Goal: Book appointment/travel/reservation

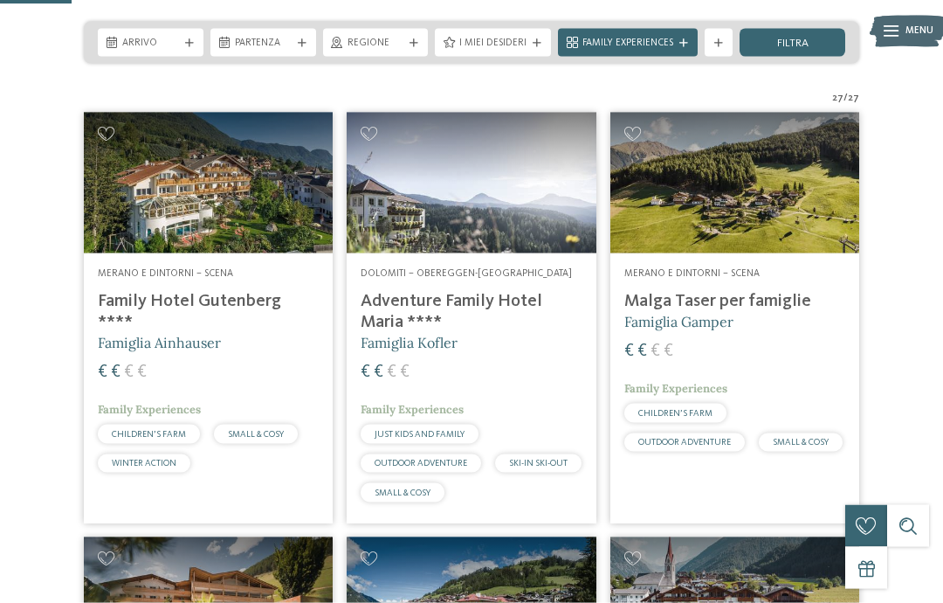
scroll to position [337, 0]
click at [126, 38] on span "Arrivo" at bounding box center [150, 44] width 57 height 14
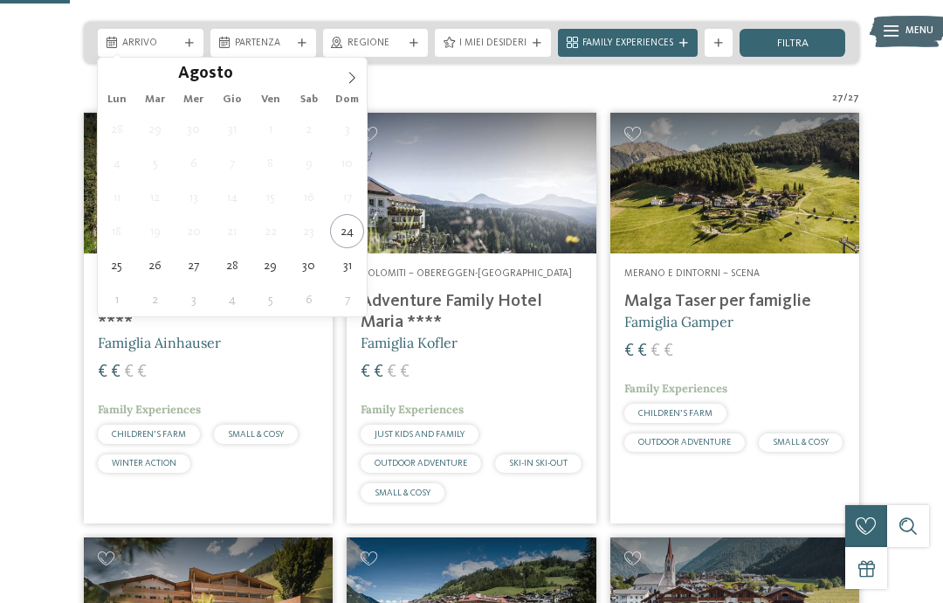
click at [346, 82] on icon at bounding box center [352, 78] width 12 height 12
click at [338, 86] on span at bounding box center [352, 73] width 30 height 30
click at [338, 74] on span at bounding box center [352, 73] width 30 height 30
click at [357, 81] on icon at bounding box center [352, 78] width 12 height 12
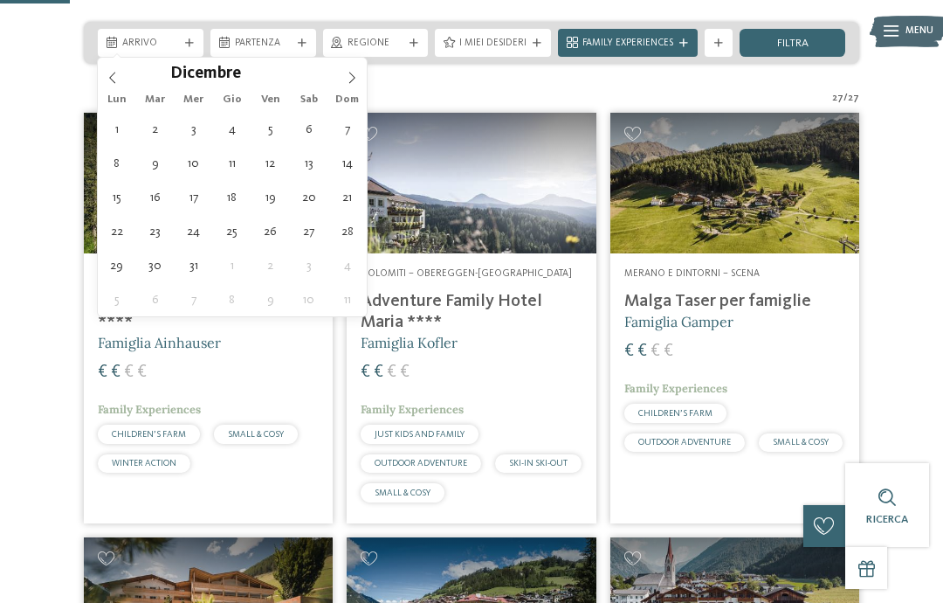
type div "26.12.2025"
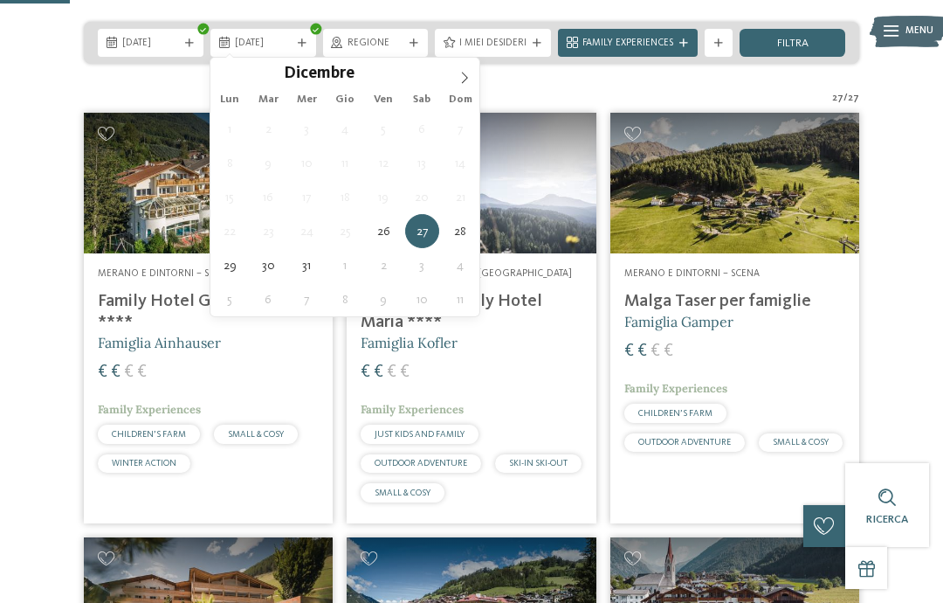
click at [466, 76] on icon at bounding box center [465, 77] width 6 height 11
type input "****"
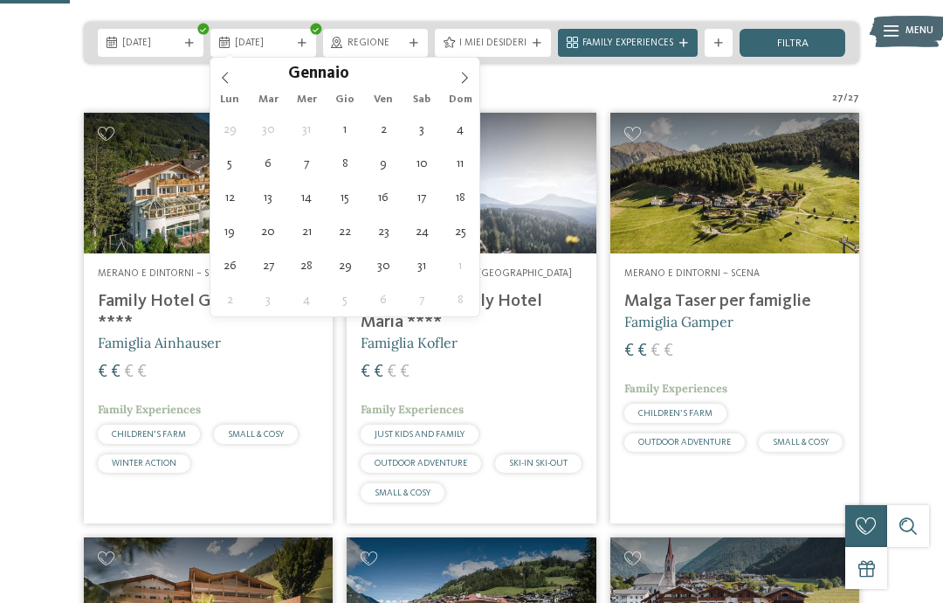
type div "02.01.2026"
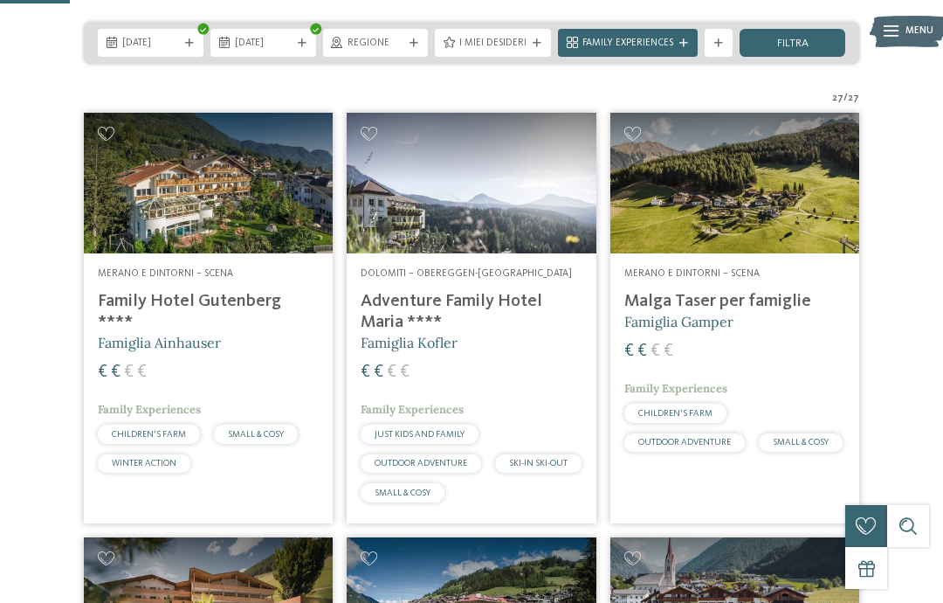
click at [397, 44] on span "Regione" at bounding box center [376, 44] width 57 height 14
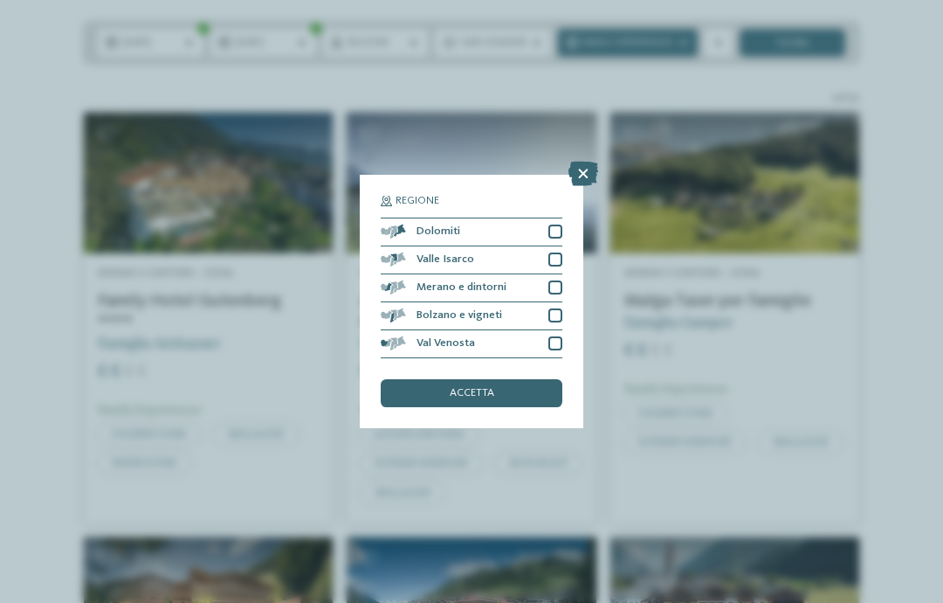
click at [556, 224] on div at bounding box center [556, 231] width 14 height 14
click at [562, 246] on div "Valle Isarco" at bounding box center [472, 260] width 182 height 28
click at [561, 280] on div at bounding box center [556, 287] width 14 height 14
click at [559, 308] on div at bounding box center [556, 315] width 14 height 14
click at [558, 336] on div at bounding box center [556, 343] width 14 height 14
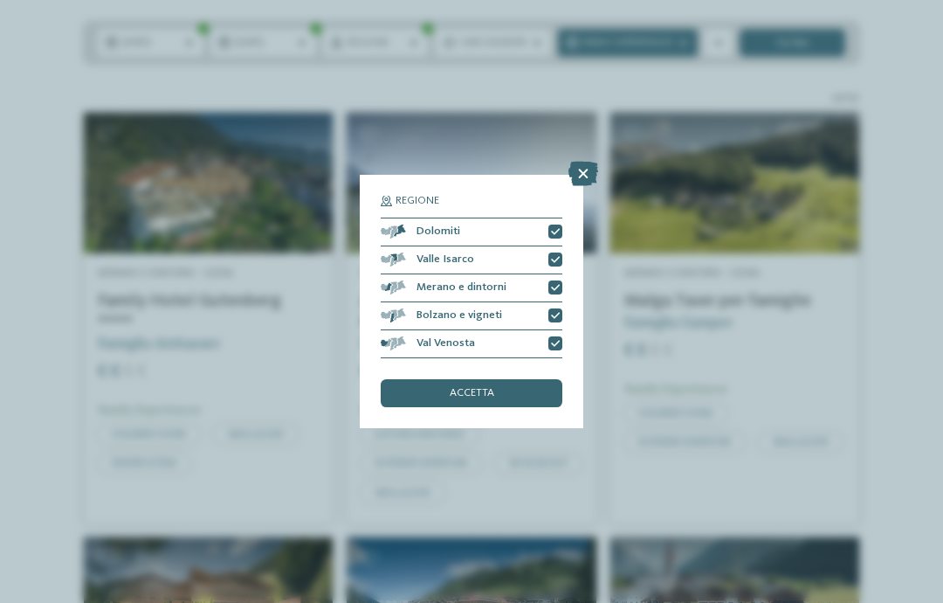
click at [538, 379] on div "accetta" at bounding box center [472, 393] width 182 height 28
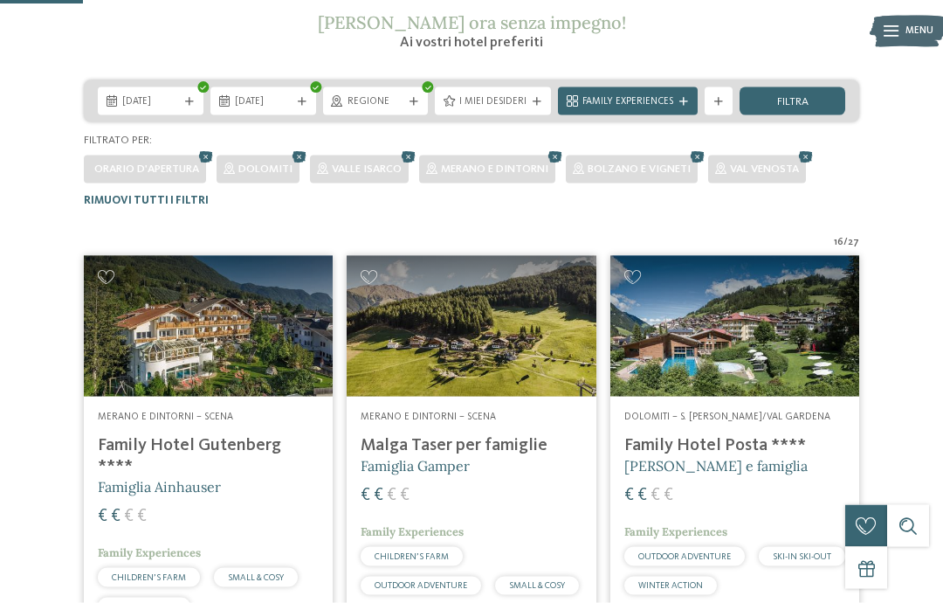
scroll to position [276, 0]
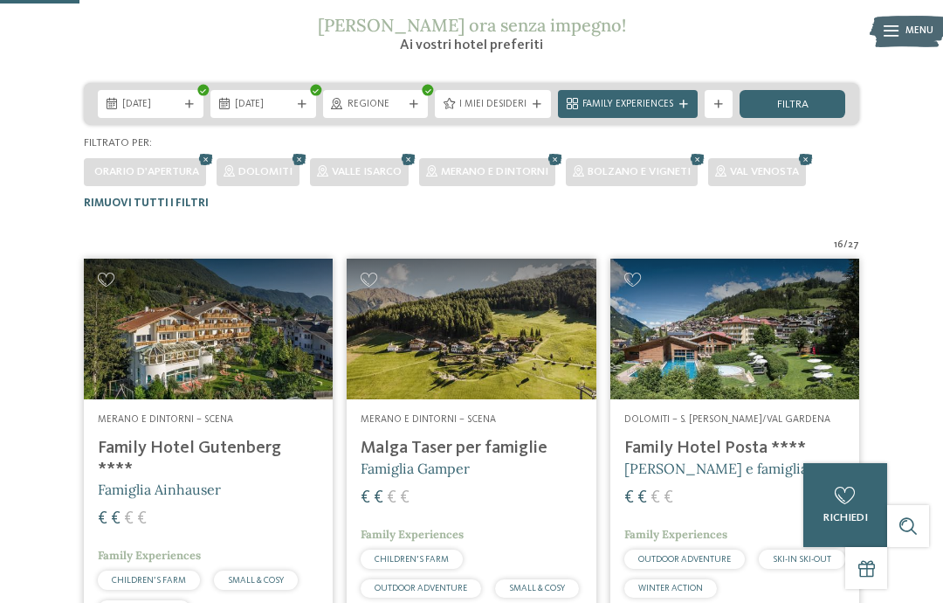
click at [512, 101] on span "I miei desideri" at bounding box center [492, 105] width 67 height 14
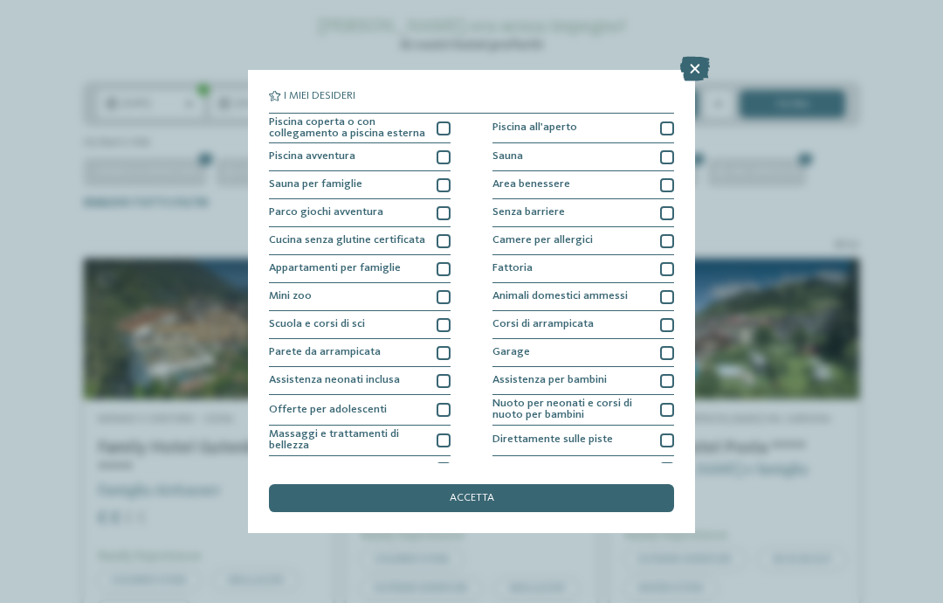
click at [445, 125] on div at bounding box center [444, 128] width 14 height 14
click at [583, 484] on div "accetta" at bounding box center [471, 498] width 405 height 28
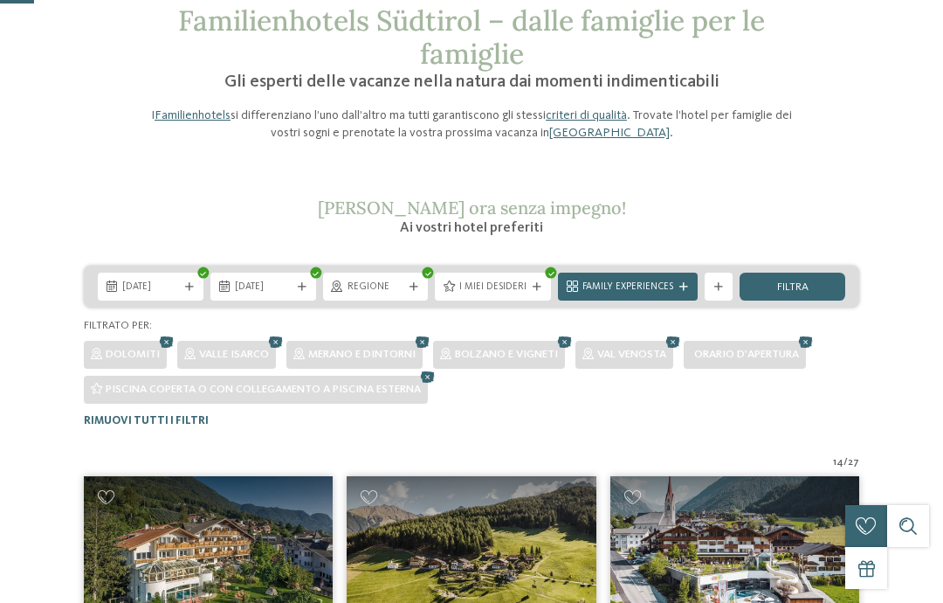
scroll to position [119, 0]
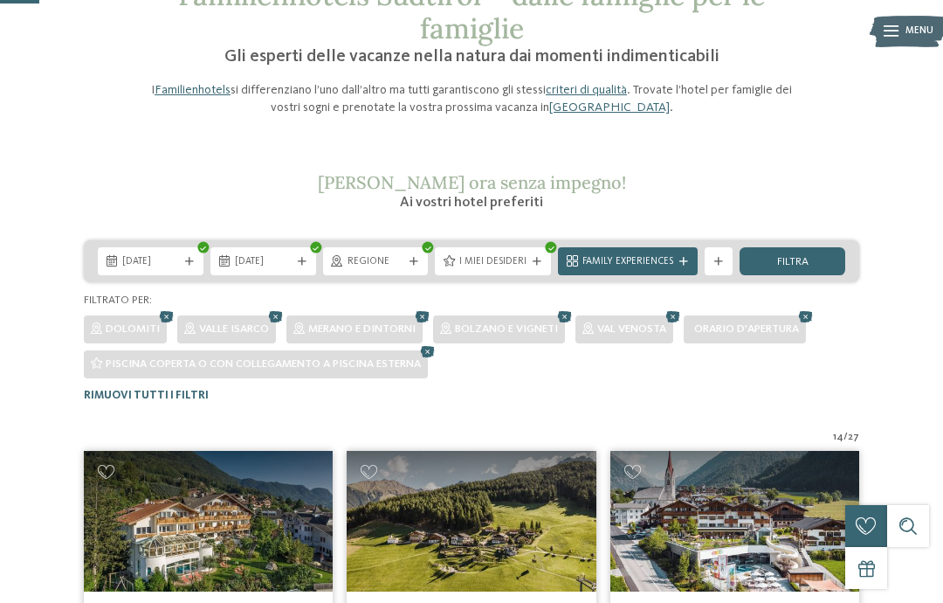
click at [725, 258] on div at bounding box center [719, 262] width 14 height 9
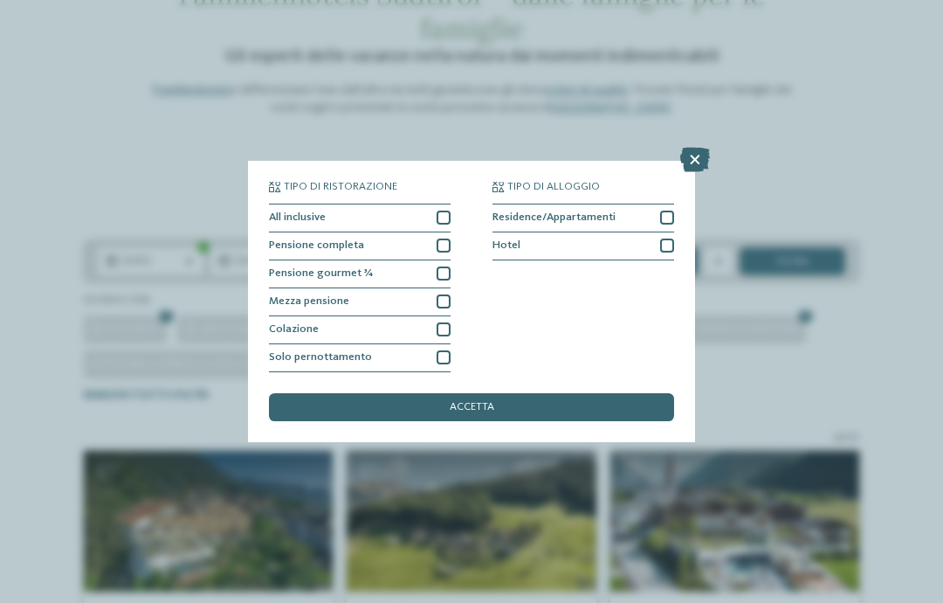
click at [448, 294] on div at bounding box center [444, 301] width 14 height 14
click at [450, 260] on div "Pensione gourmet ¾" at bounding box center [360, 274] width 182 height 28
click at [450, 204] on div "All inclusive" at bounding box center [360, 218] width 182 height 28
click at [459, 182] on div "Tipo di ristorazione All inclusive Pensione completa Pensione gourmet ¾ Hotel" at bounding box center [471, 277] width 405 height 190
click at [449, 238] on div at bounding box center [444, 245] width 14 height 14
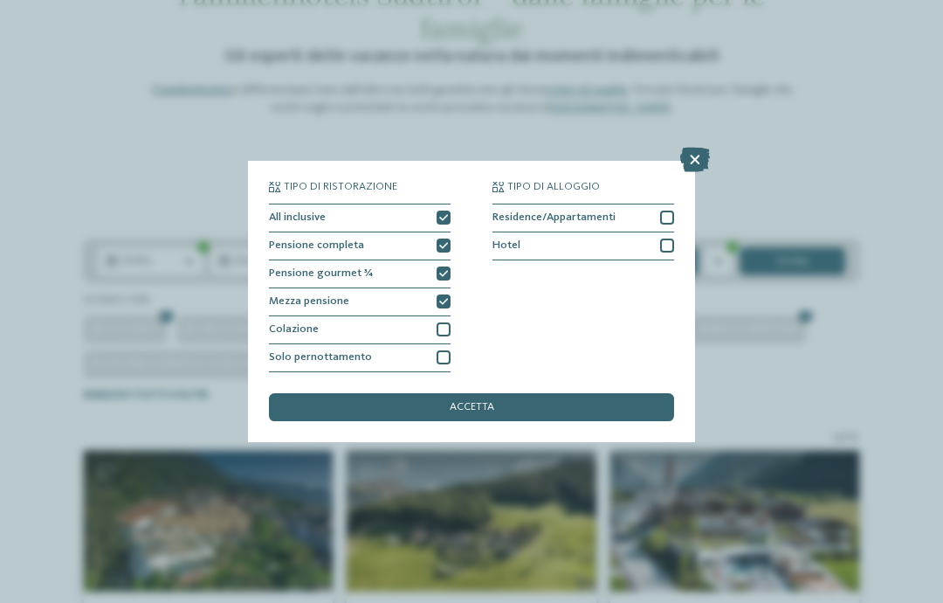
click at [480, 402] on span "accetta" at bounding box center [472, 407] width 45 height 11
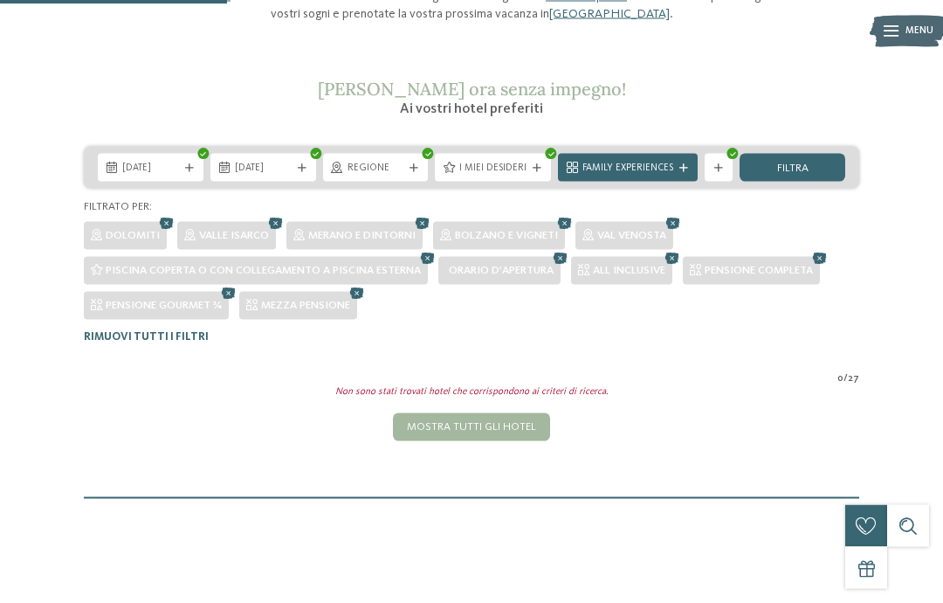
scroll to position [213, 0]
click at [804, 166] on span "filtra" at bounding box center [792, 167] width 31 height 11
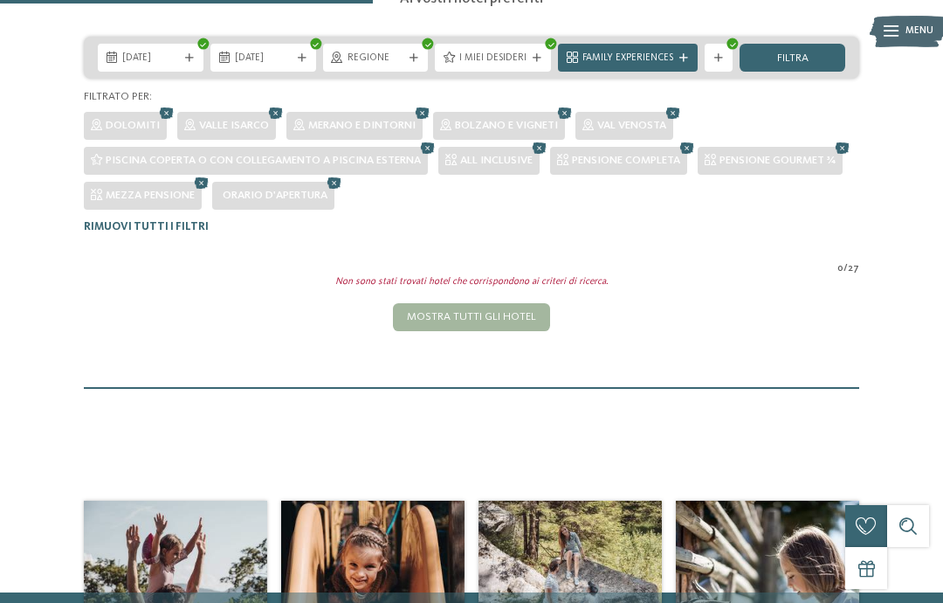
scroll to position [306, 0]
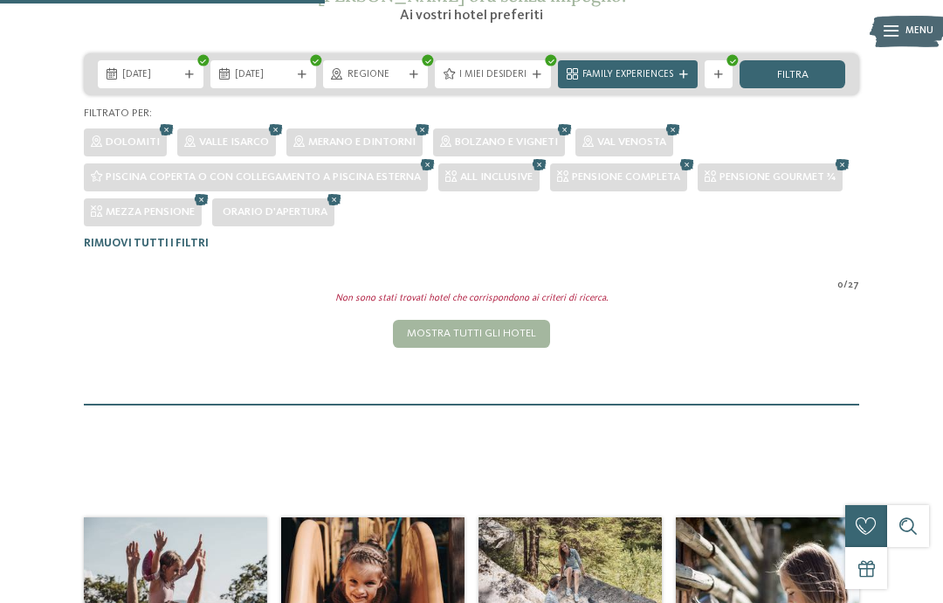
click at [545, 162] on icon at bounding box center [539, 165] width 21 height 18
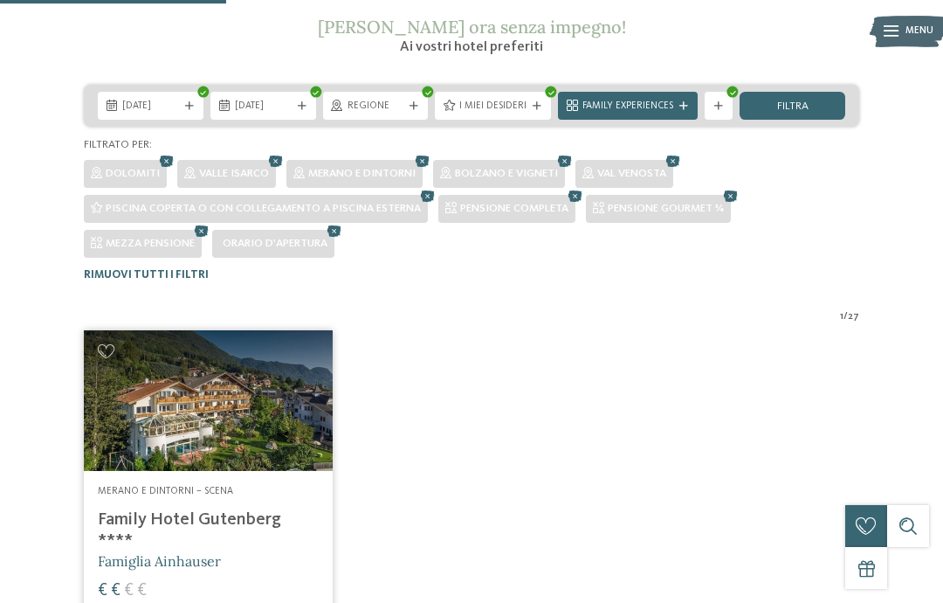
scroll to position [248, 0]
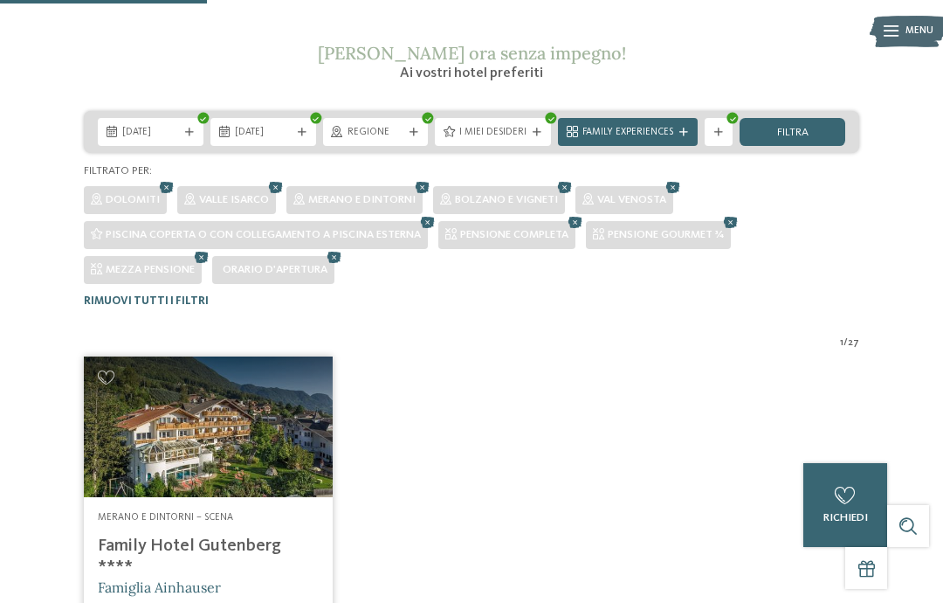
click at [581, 220] on icon at bounding box center [575, 223] width 21 height 18
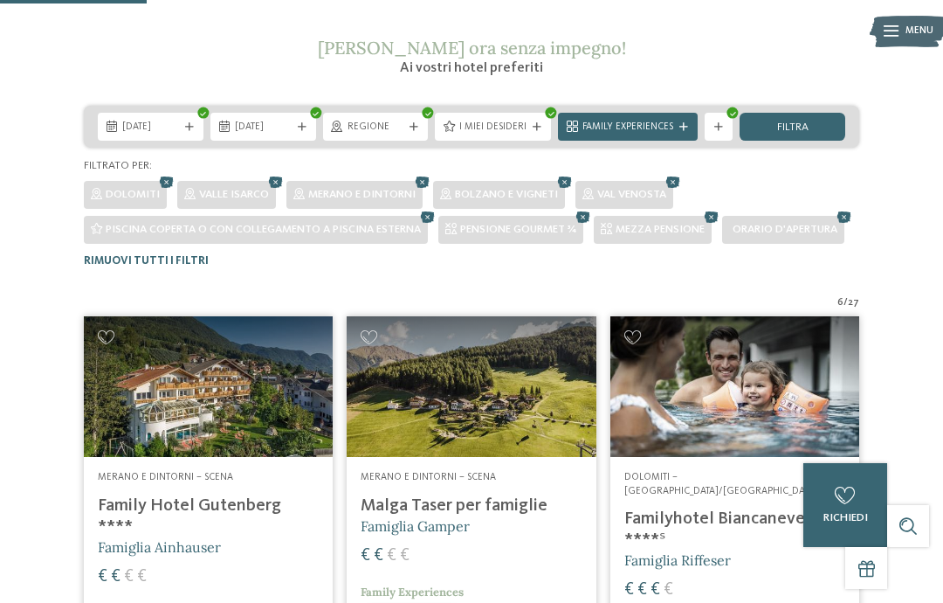
scroll to position [250, 0]
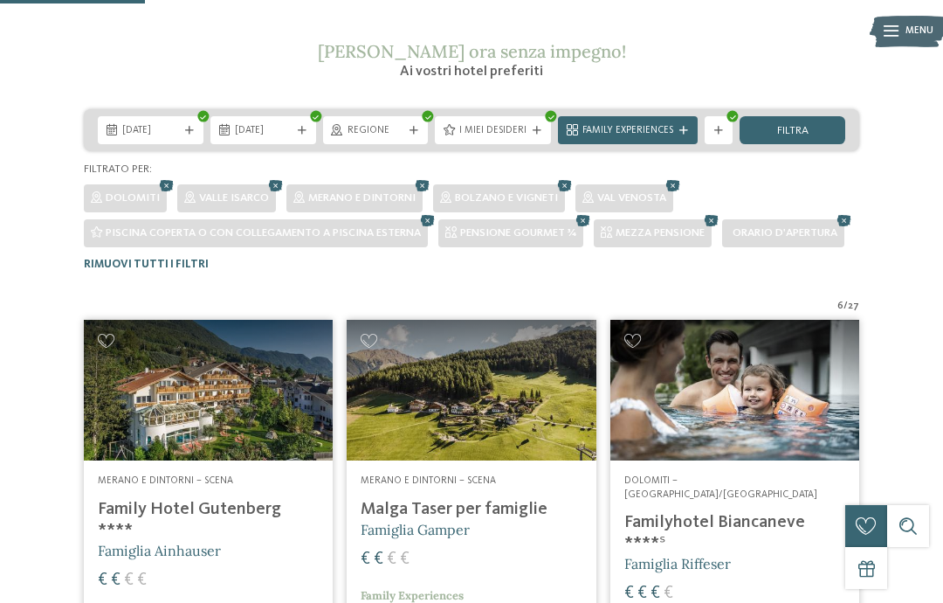
click at [586, 221] on icon at bounding box center [583, 221] width 21 height 18
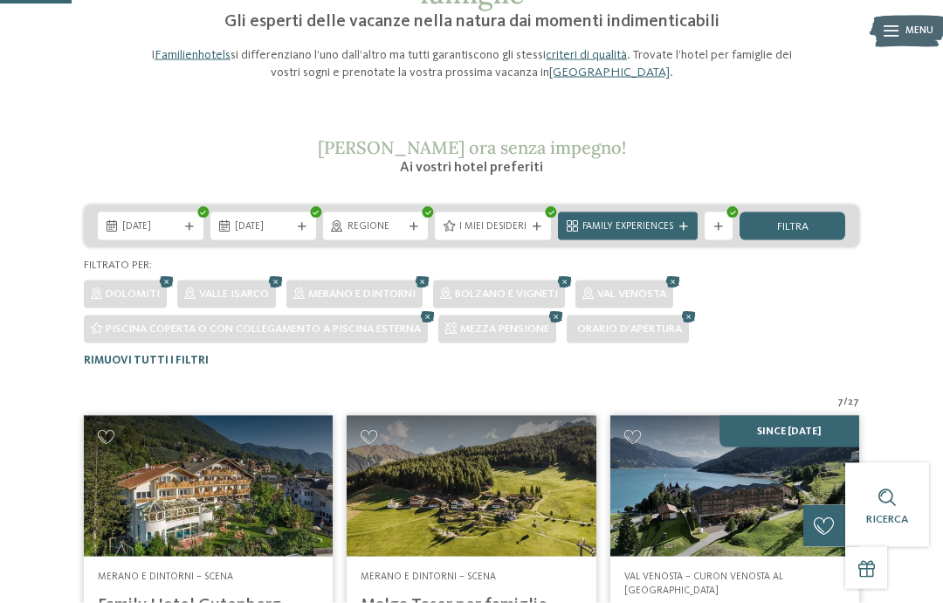
scroll to position [155, 0]
click at [562, 308] on icon at bounding box center [556, 316] width 21 height 18
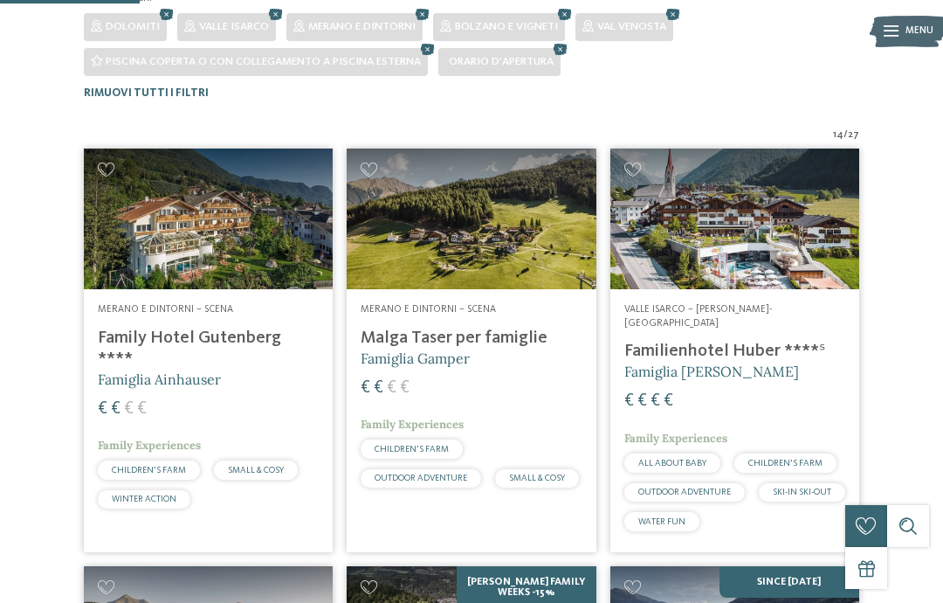
scroll to position [0, 0]
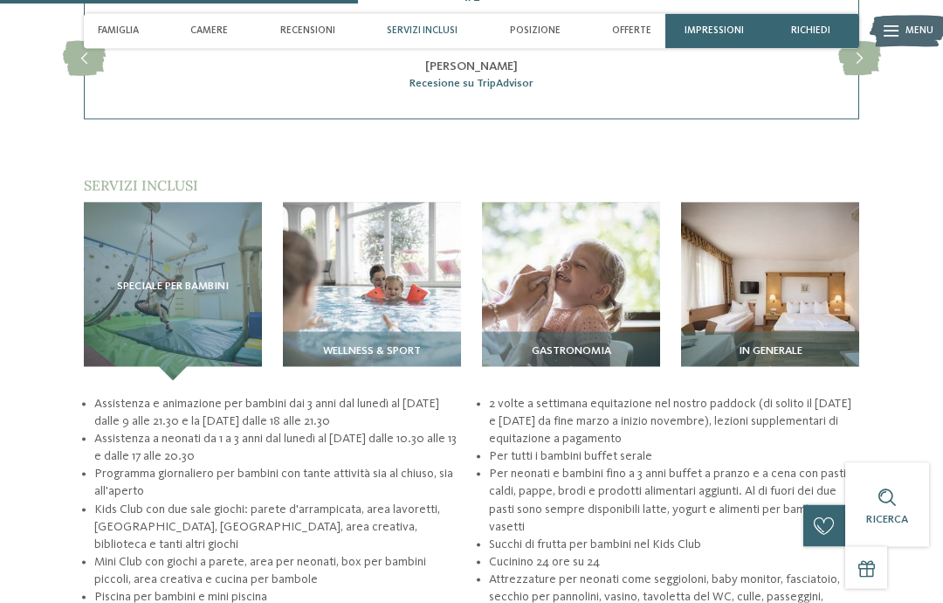
scroll to position [1606, 0]
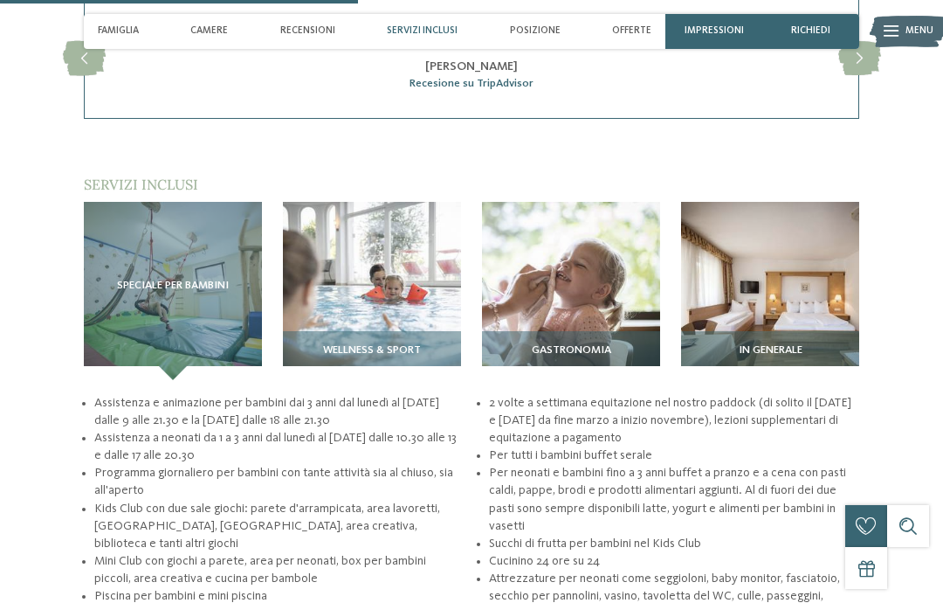
click at [114, 279] on div "Speciale per bambini" at bounding box center [173, 291] width 178 height 178
click at [133, 284] on div "Speciale per bambini" at bounding box center [173, 291] width 178 height 178
click at [123, 324] on div "Speciale per bambini" at bounding box center [173, 291] width 178 height 178
click at [144, 244] on div "Speciale per bambini" at bounding box center [173, 291] width 178 height 178
click at [142, 290] on span "Speciale per bambini" at bounding box center [173, 286] width 112 height 12
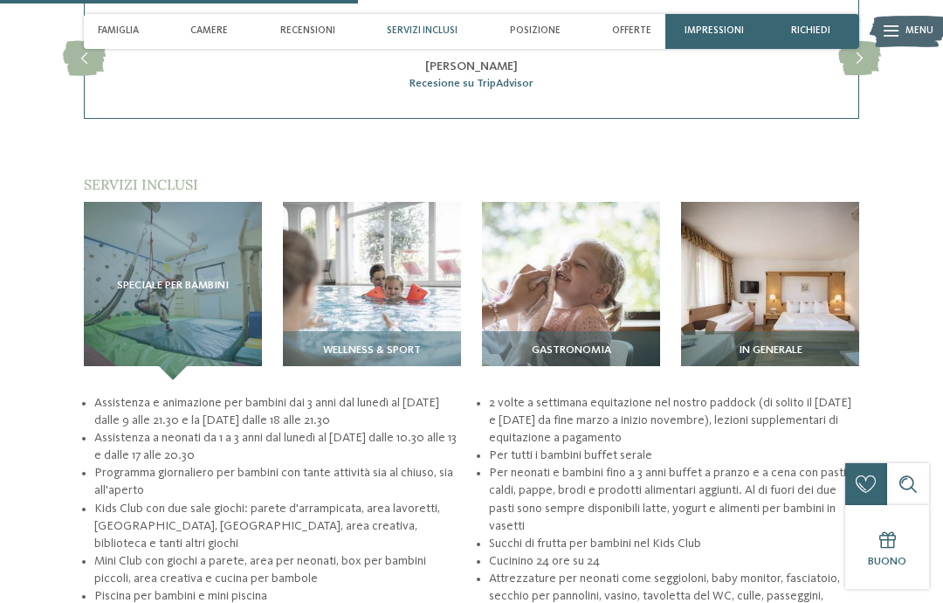
click at [139, 289] on span "Speciale per bambini" at bounding box center [173, 286] width 112 height 12
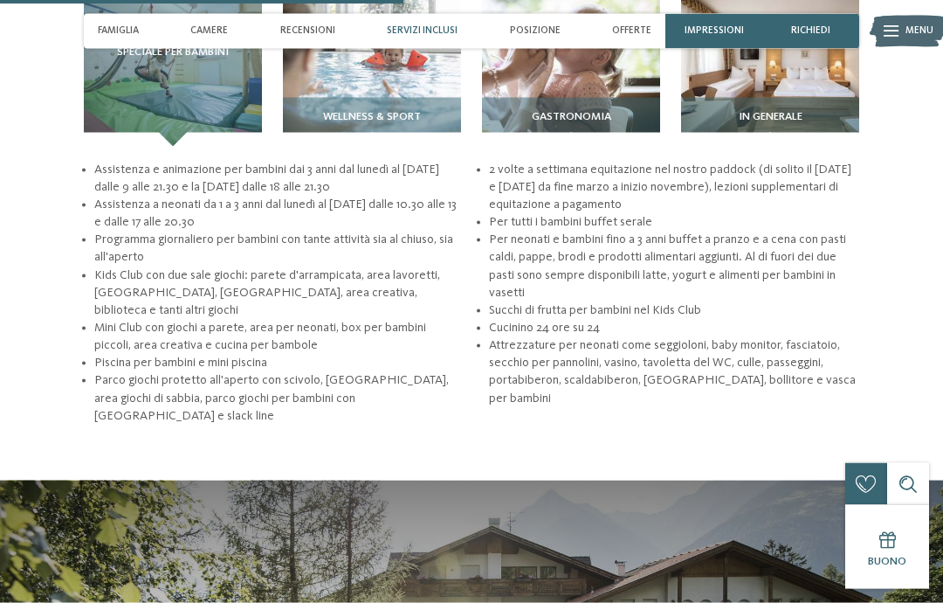
scroll to position [1867, 0]
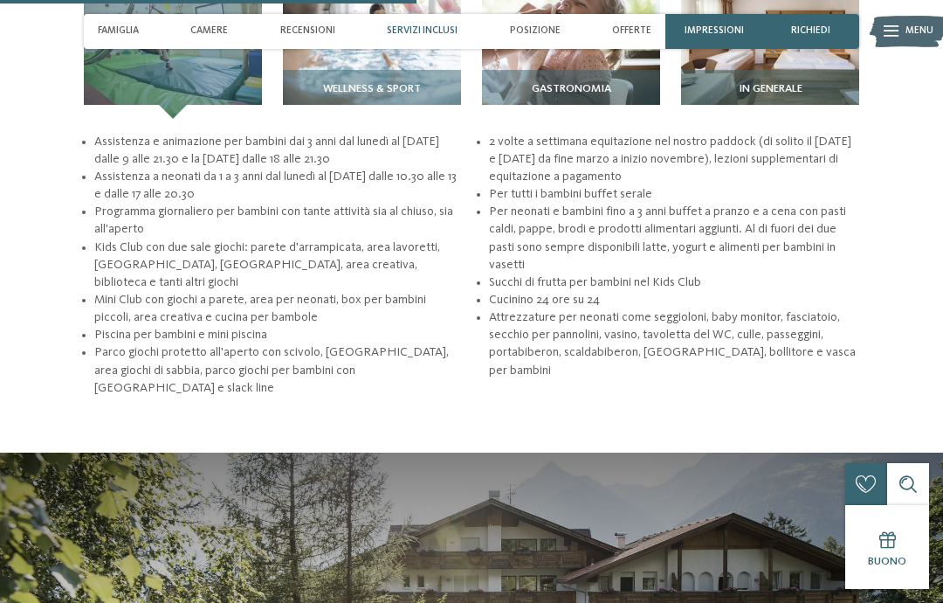
click at [903, 589] on div "Buono" at bounding box center [888, 547] width 84 height 84
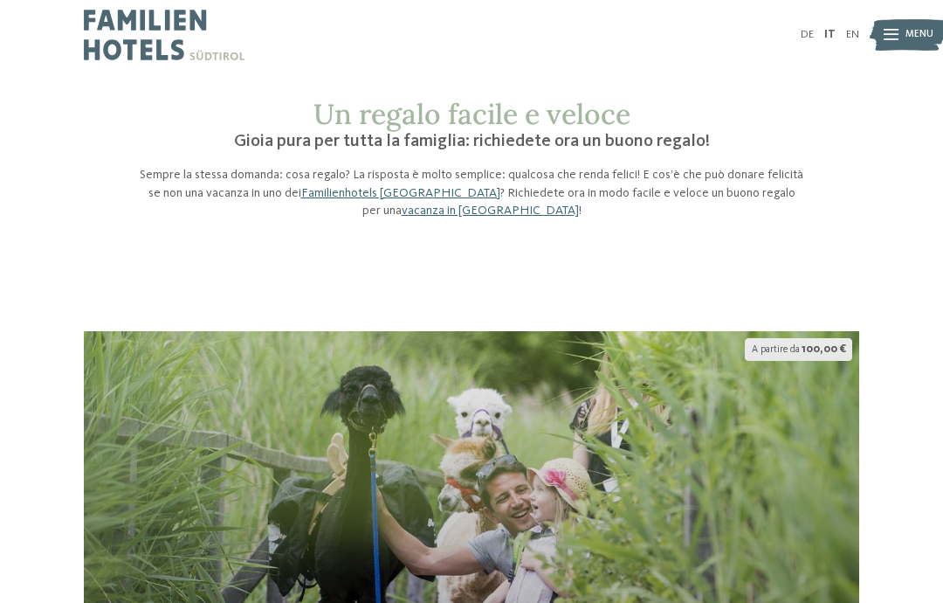
click at [902, 38] on img at bounding box center [908, 35] width 77 height 38
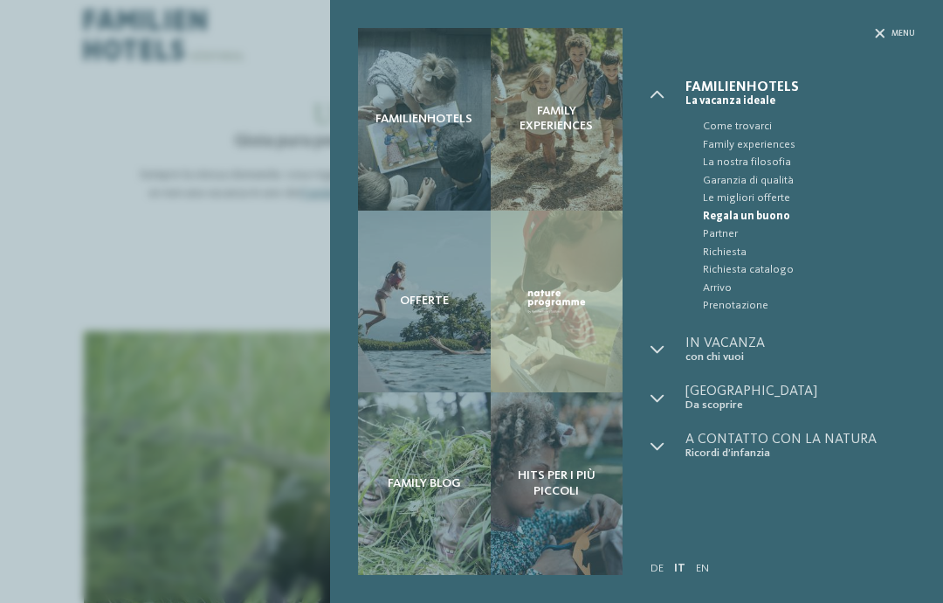
click at [764, 303] on span "Prenotazione" at bounding box center [809, 305] width 212 height 17
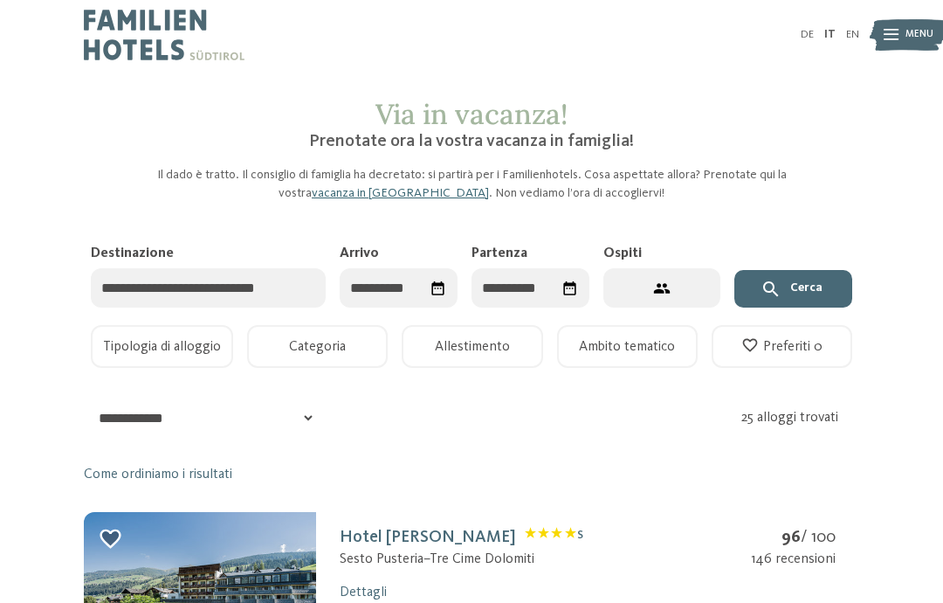
click at [108, 288] on input "Destinazione" at bounding box center [208, 287] width 235 height 39
